Goal: Information Seeking & Learning: Learn about a topic

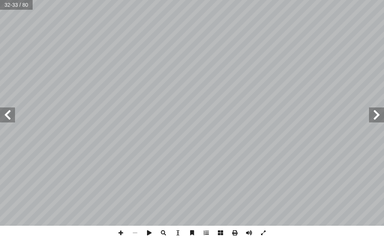
click at [377, 114] on span at bounding box center [376, 115] width 15 height 15
click at [9, 114] on span at bounding box center [7, 115] width 15 height 15
click at [378, 122] on span at bounding box center [376, 115] width 15 height 15
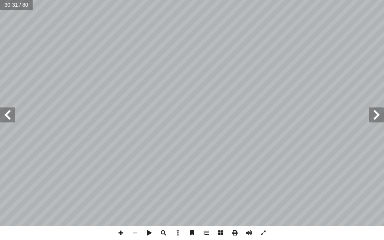
click at [378, 122] on span at bounding box center [376, 115] width 15 height 15
click at [7, 110] on span at bounding box center [7, 115] width 15 height 15
